Goal: Transaction & Acquisition: Purchase product/service

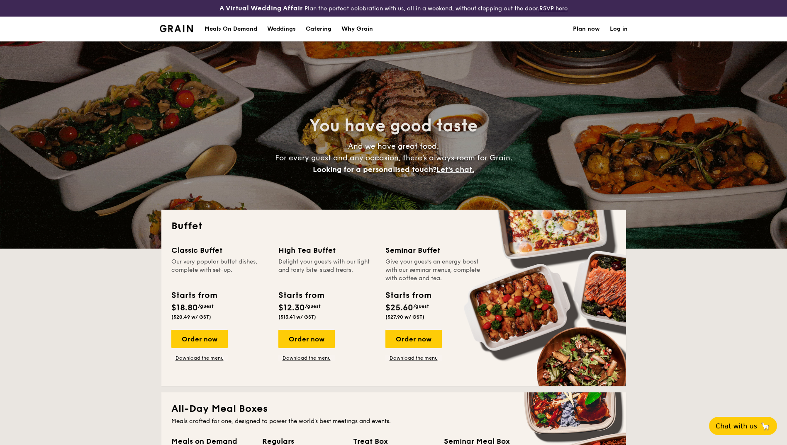
select select
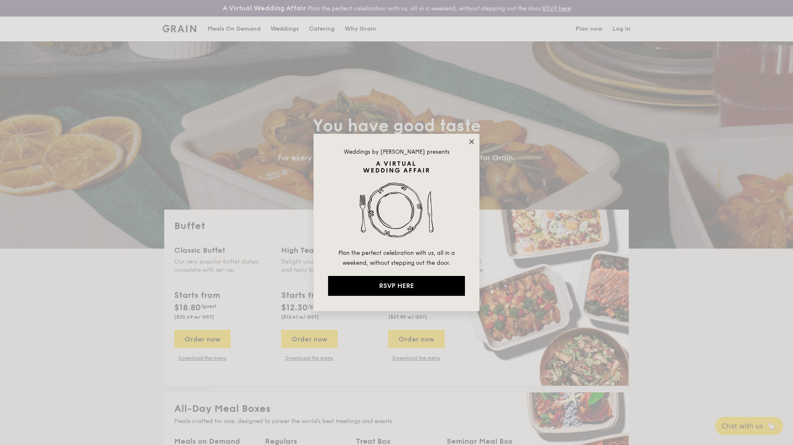
click at [473, 143] on icon at bounding box center [471, 141] width 5 height 5
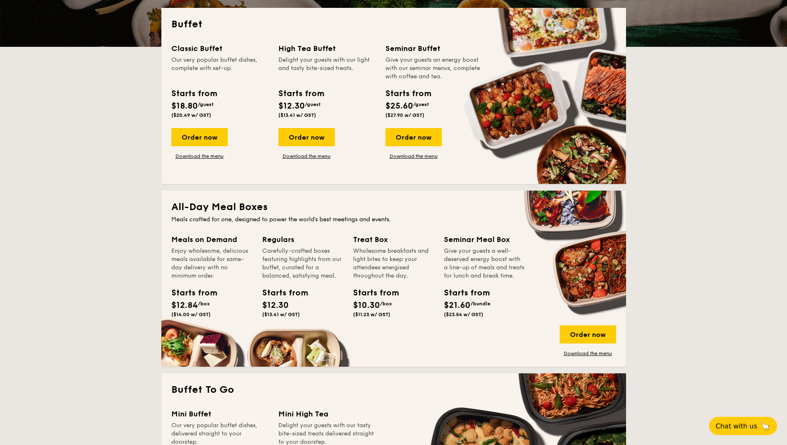
scroll to position [207, 0]
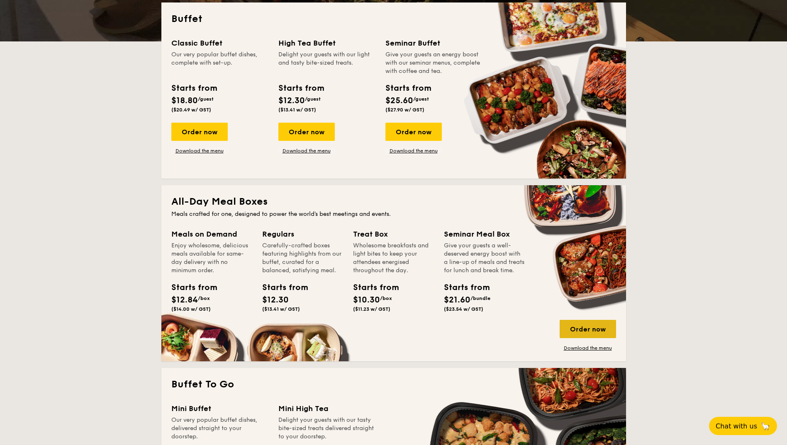
click at [605, 325] on div "Order now" at bounding box center [587, 329] width 56 height 18
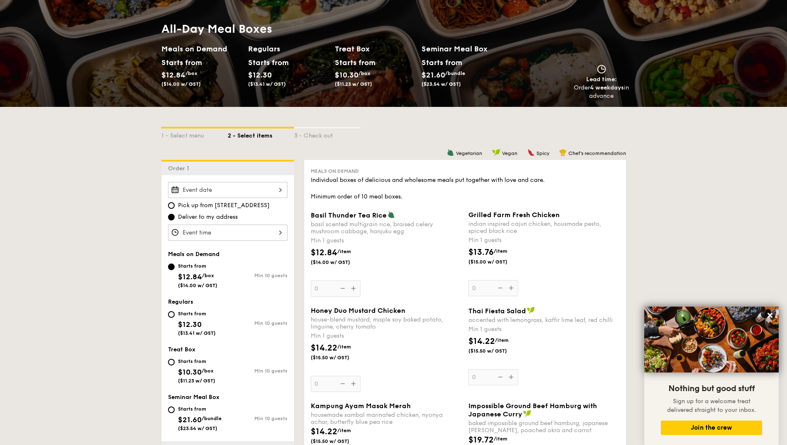
scroll to position [44, 0]
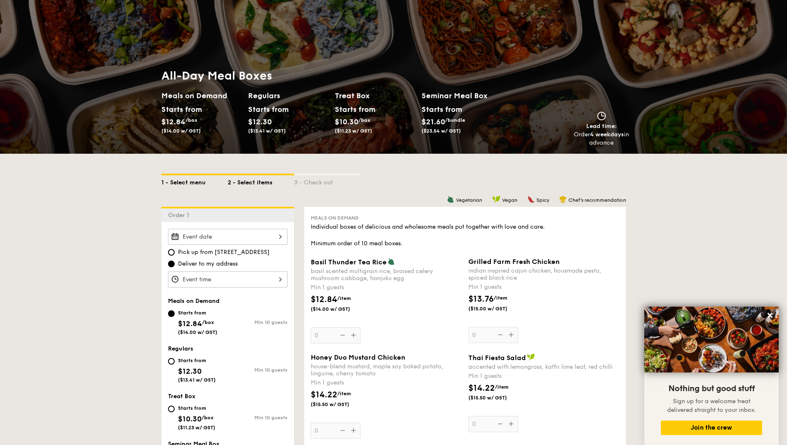
click at [197, 180] on div "1 - Select menu" at bounding box center [194, 181] width 66 height 12
select select
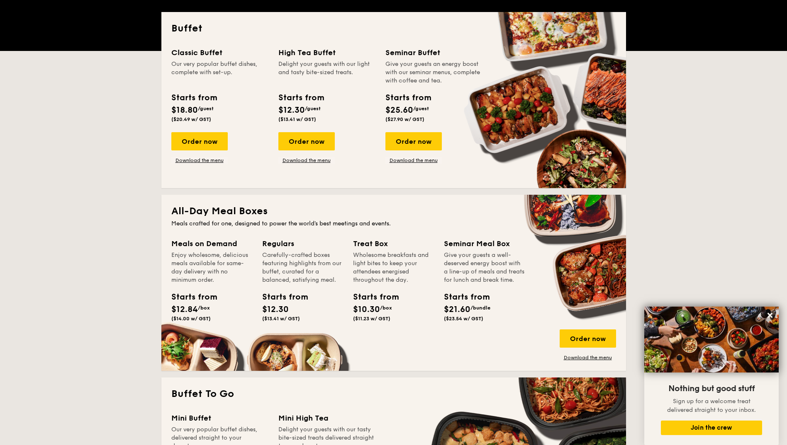
scroll to position [209, 0]
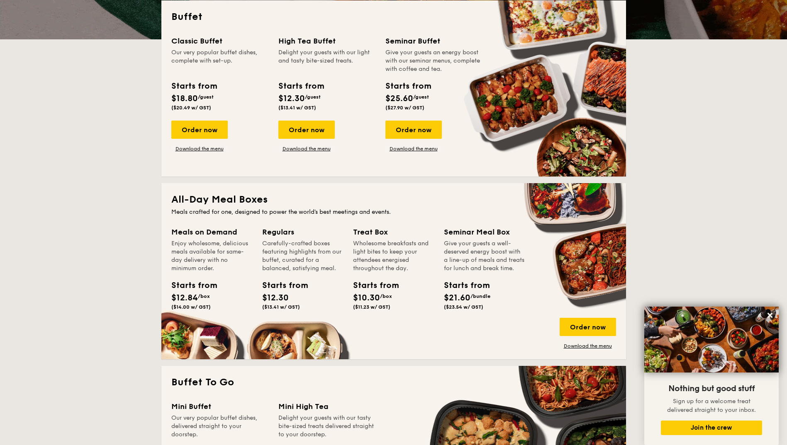
click at [317, 267] on div "Carefully-crafted boxes featuring highlights from our buffet, curated for a bal…" at bounding box center [302, 256] width 81 height 33
click at [285, 273] on div "Regulars Carefully-crafted boxes featuring highlights from our buffet, curated …" at bounding box center [302, 269] width 81 height 87
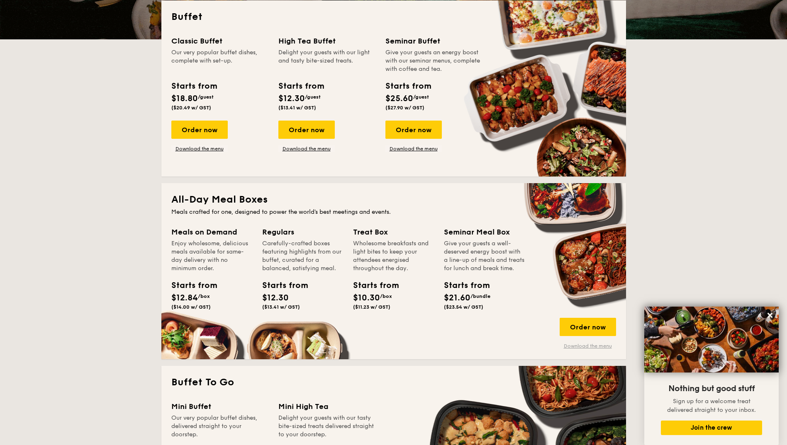
click at [575, 345] on link "Download the menu" at bounding box center [587, 346] width 56 height 7
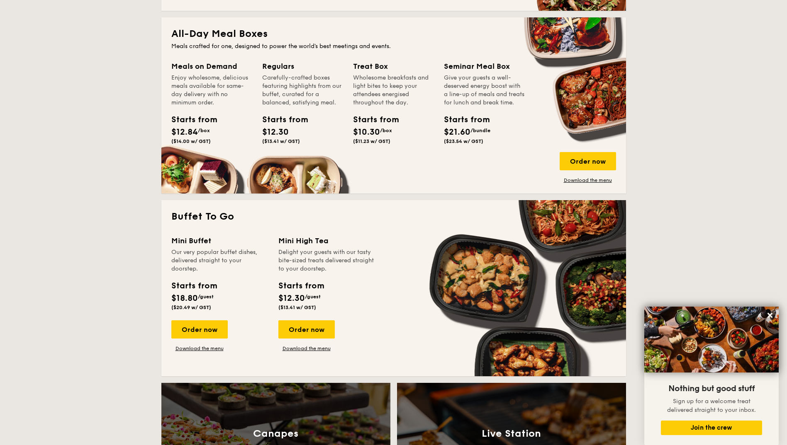
scroll to position [168, 0]
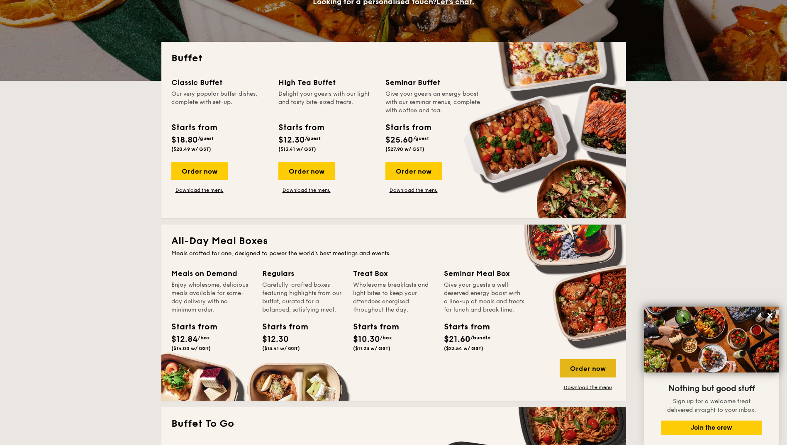
click at [590, 361] on div "Order now" at bounding box center [587, 368] width 56 height 18
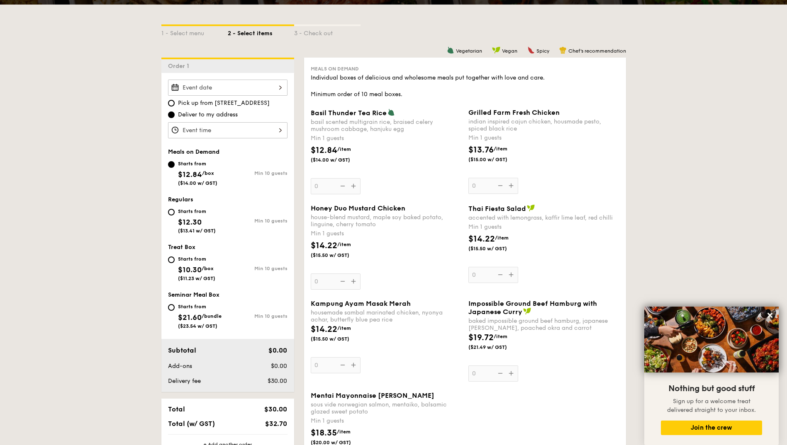
scroll to position [207, 0]
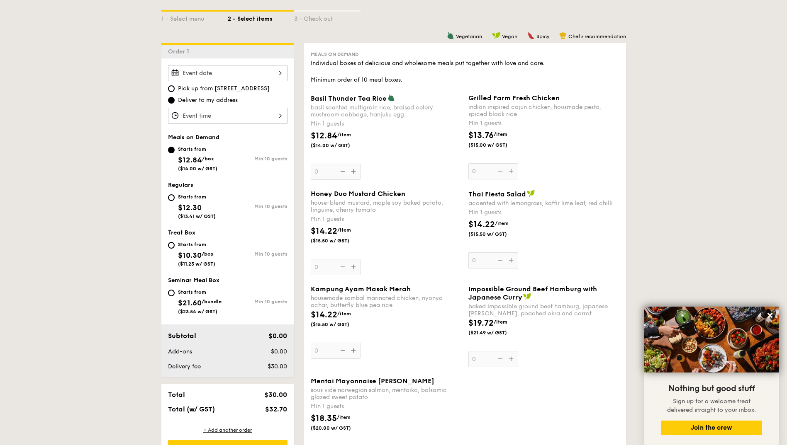
click at [175, 197] on div "Starts from $12.30 ($13.41 w/ GST)" at bounding box center [198, 205] width 60 height 27
click at [175, 197] on input "Starts from $12.30 ($13.41 w/ GST) Min 10 guests" at bounding box center [171, 197] width 7 height 7
radio input "true"
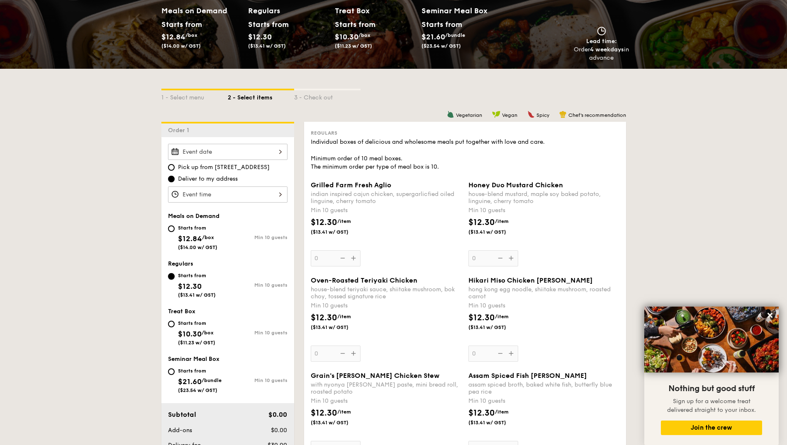
scroll to position [124, 0]
